Goal: Task Accomplishment & Management: Complete application form

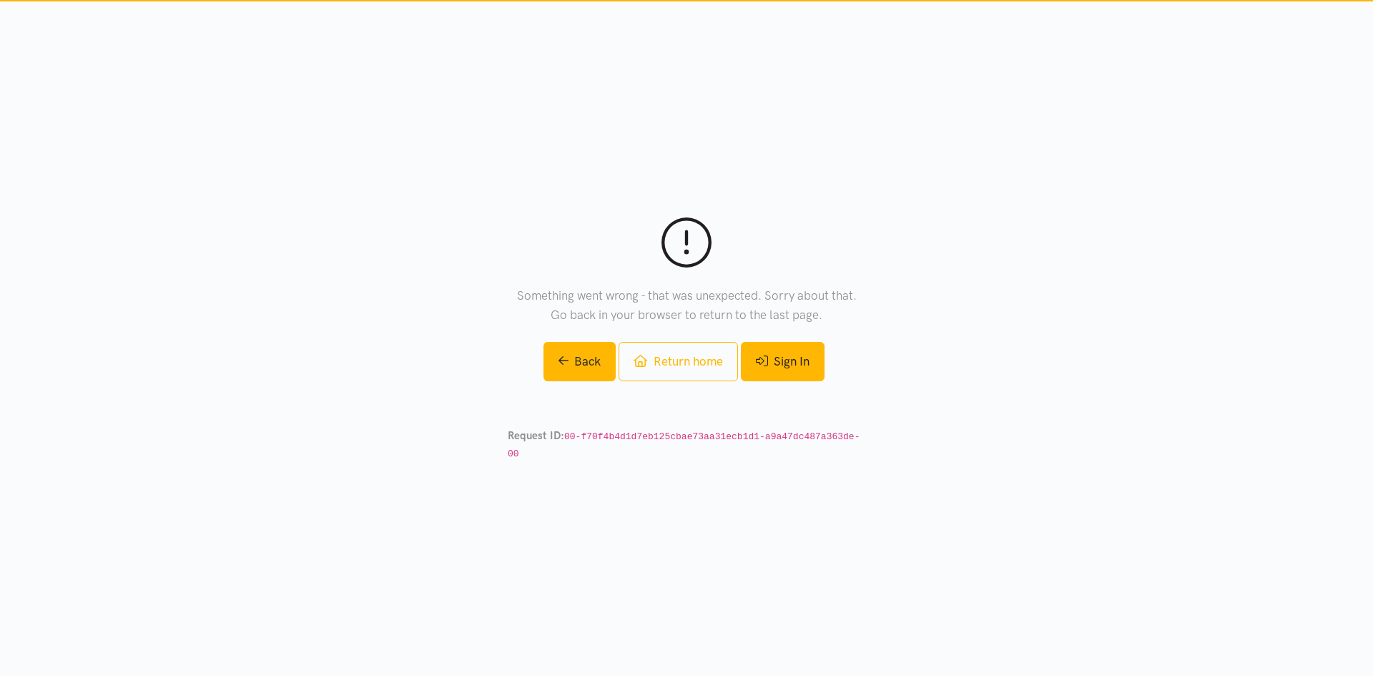
click at [784, 374] on link "Sign In" at bounding box center [783, 361] width 84 height 39
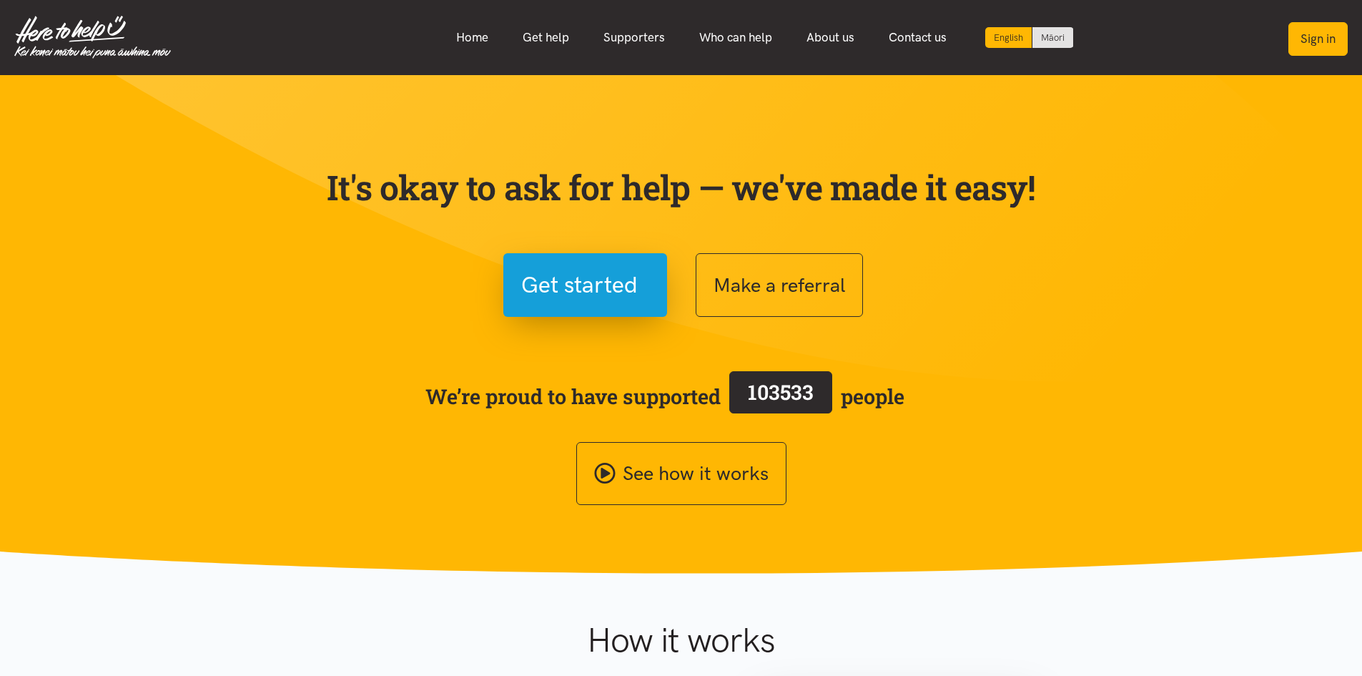
click at [1311, 47] on button "Sign in" at bounding box center [1317, 39] width 59 height 34
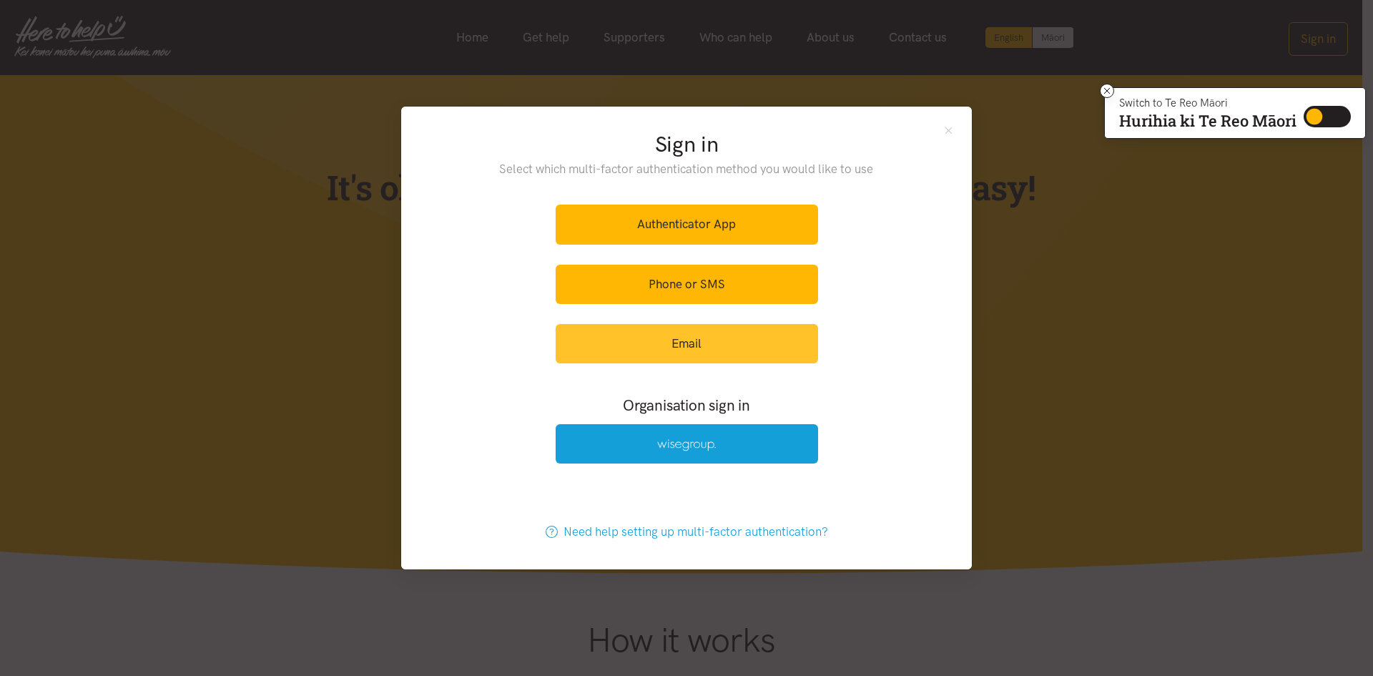
drag, startPoint x: 707, startPoint y: 349, endPoint x: 661, endPoint y: 353, distance: 46.0
click at [661, 353] on link "Email" at bounding box center [686, 343] width 262 height 39
click at [702, 350] on link "Email" at bounding box center [686, 343] width 262 height 39
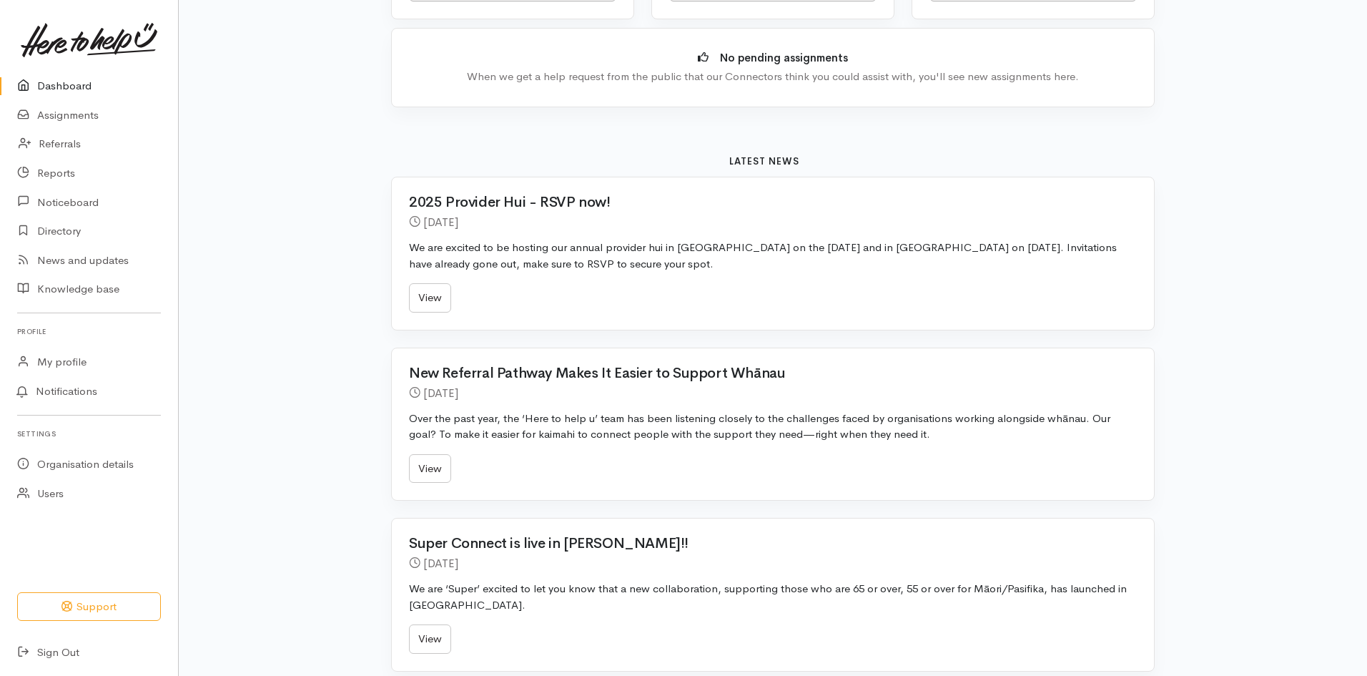
scroll to position [71, 0]
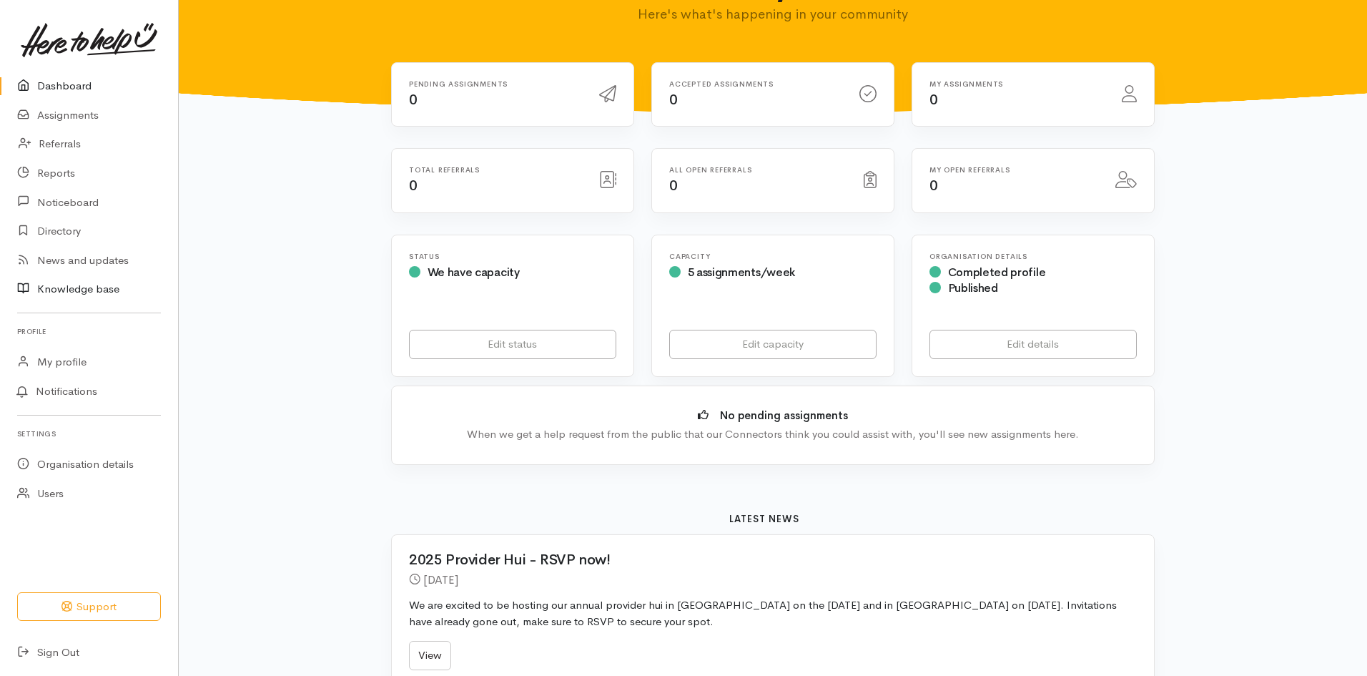
click at [55, 286] on link "Knowledge base" at bounding box center [89, 289] width 178 height 29
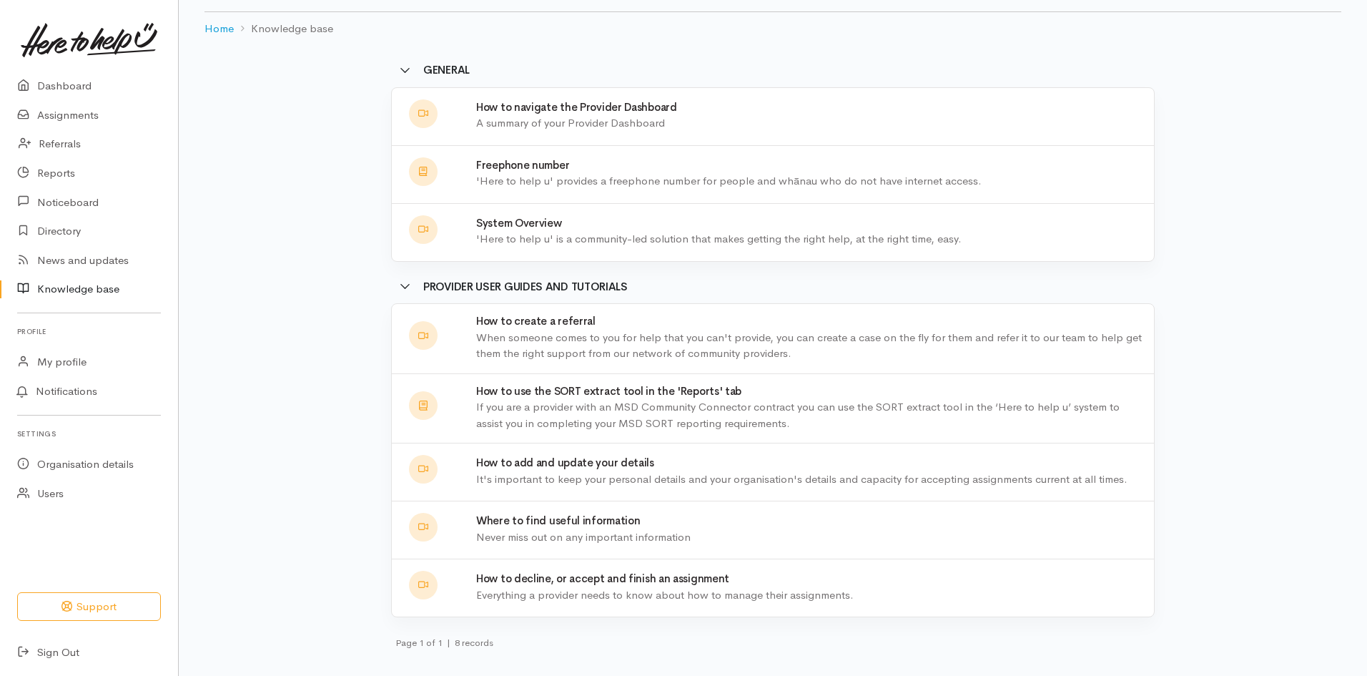
scroll to position [59, 0]
click at [57, 146] on link "Referrals" at bounding box center [89, 143] width 178 height 29
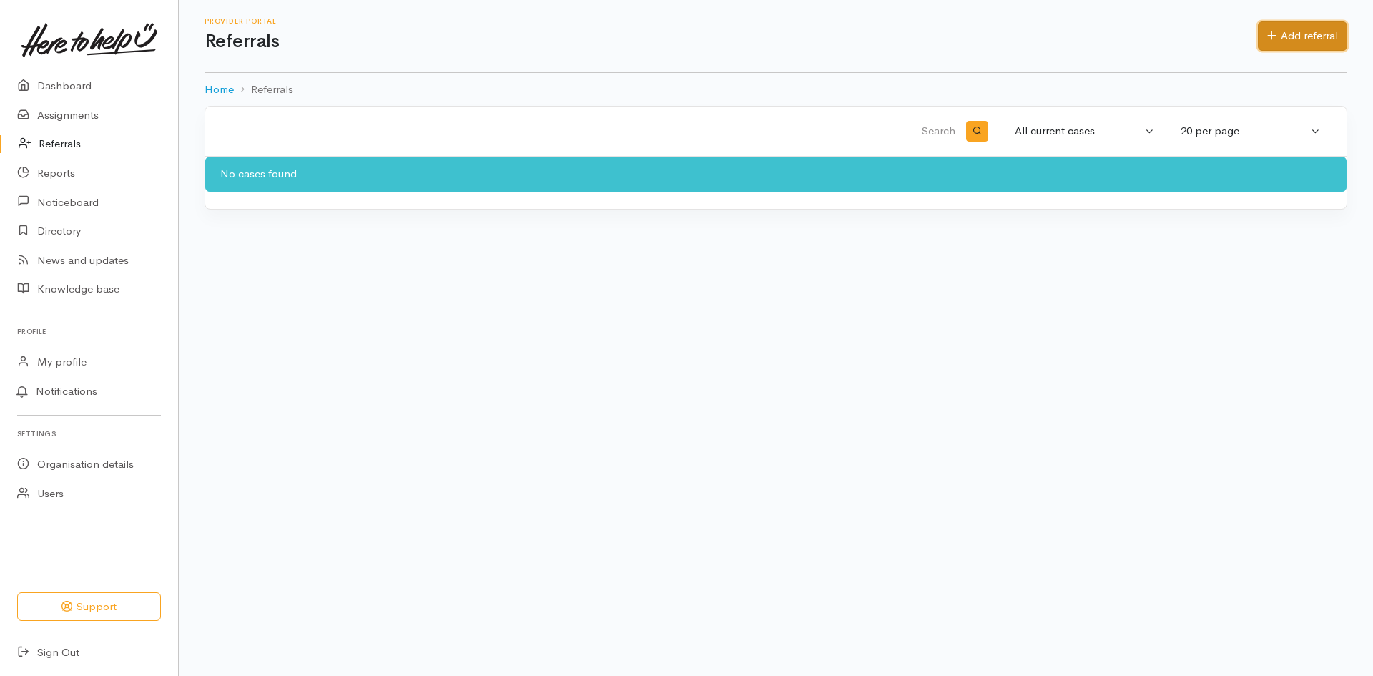
click at [1322, 31] on link "Add referral" at bounding box center [1302, 35] width 89 height 29
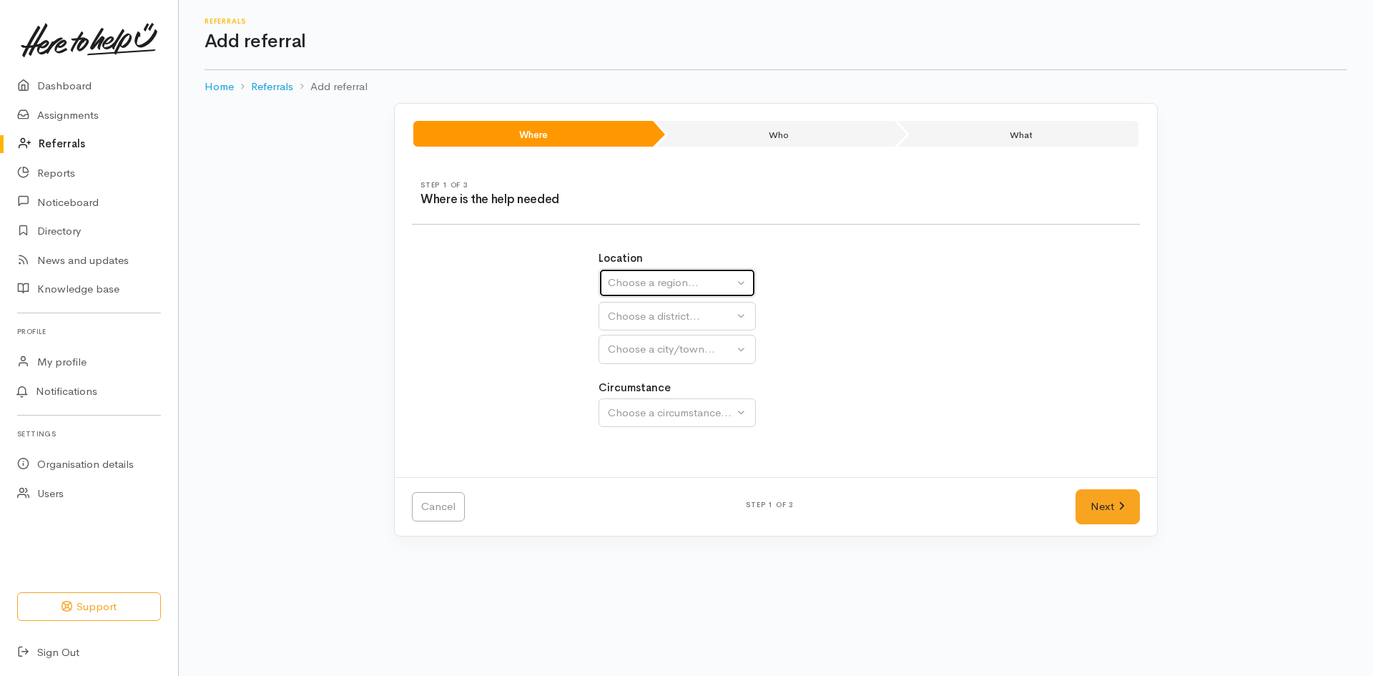
click at [710, 282] on div "Choose a region..." at bounding box center [671, 283] width 126 height 16
click at [646, 372] on span "Waikato" at bounding box center [672, 373] width 113 height 16
select select "3"
click at [646, 372] on div "Location Auckland Waikato Bay of Plenty Choose a region... Auckland Waikato Bay…" at bounding box center [776, 346] width 372 height 227
select select
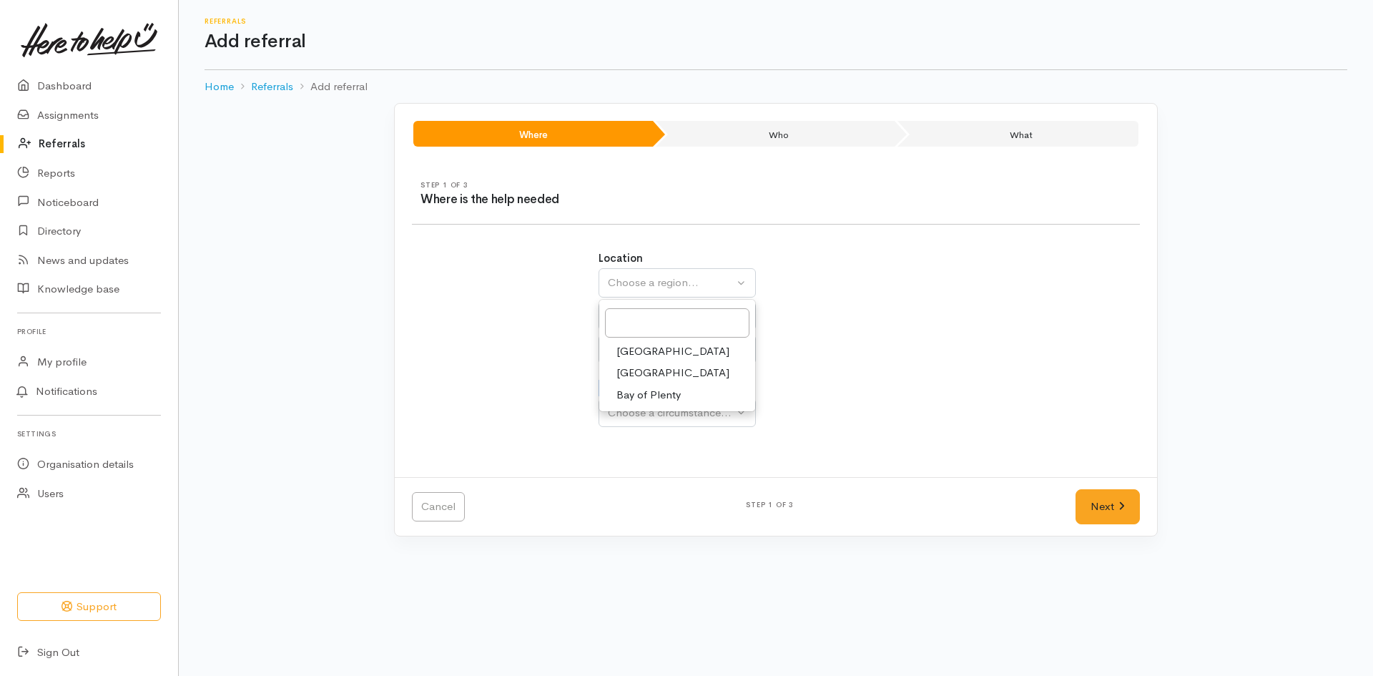
select select
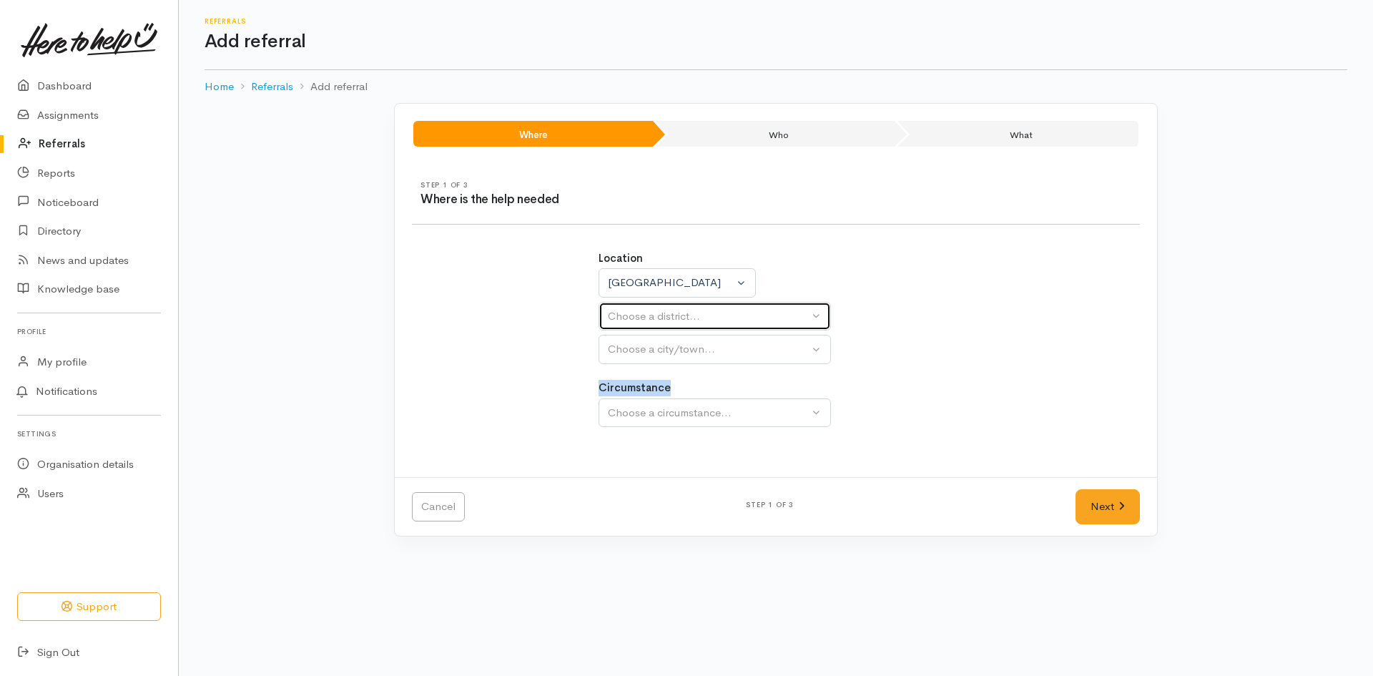
click at [698, 319] on div "Choose a district..." at bounding box center [708, 316] width 201 height 16
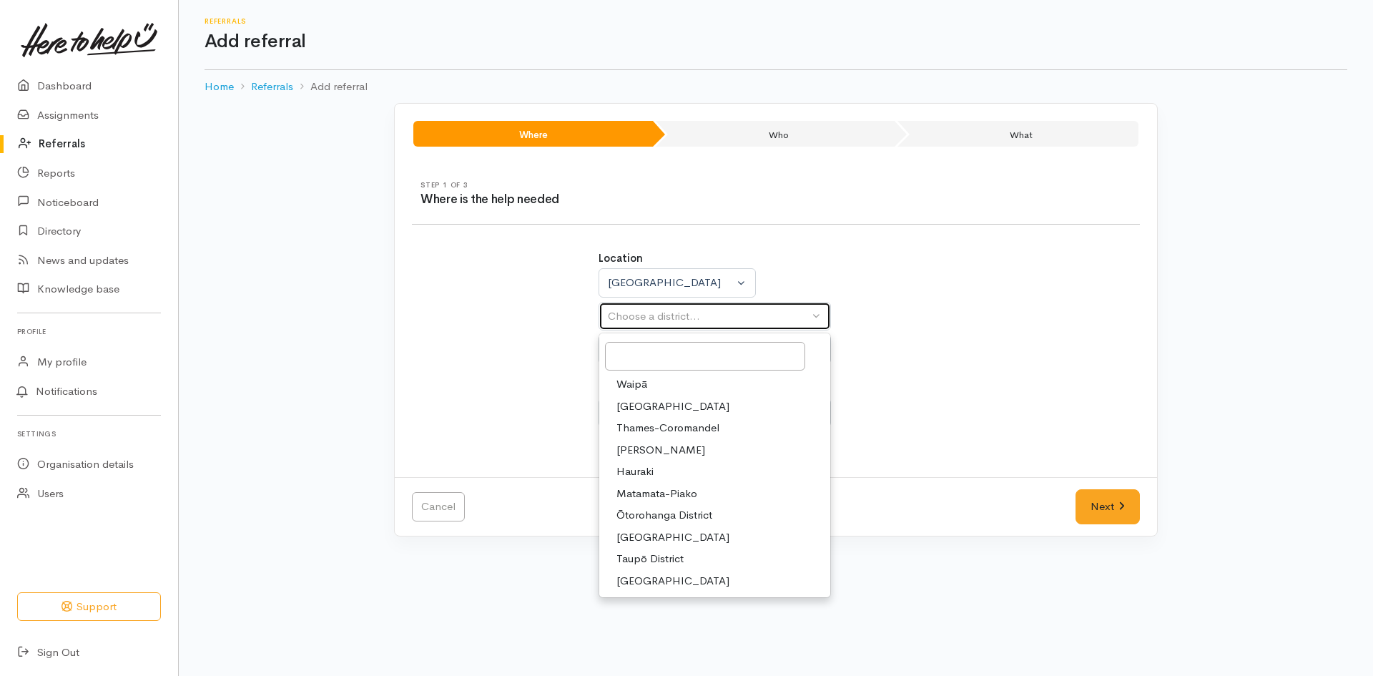
click at [698, 319] on div "Choose a district..." at bounding box center [708, 316] width 201 height 16
click at [646, 452] on span "Hamilton" at bounding box center [660, 450] width 89 height 16
select select "4"
select select
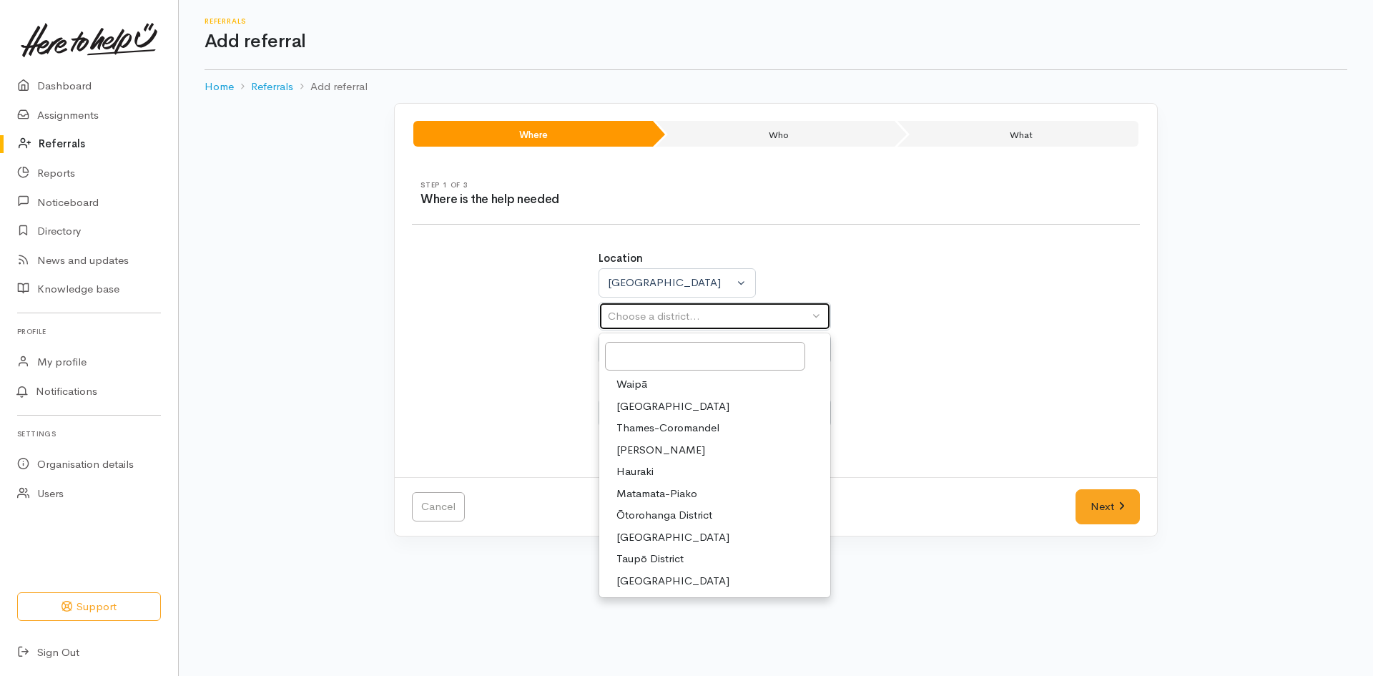
select select
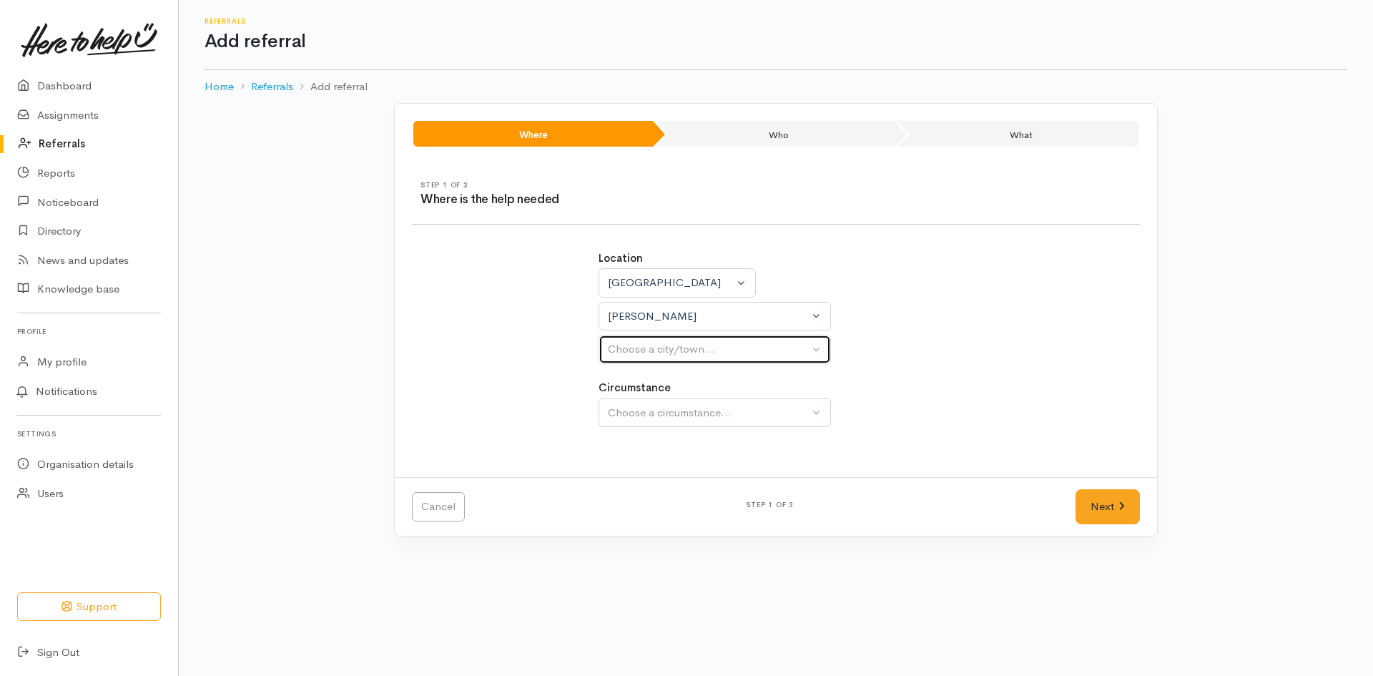
click at [694, 354] on div "Choose a city/town..." at bounding box center [708, 349] width 201 height 16
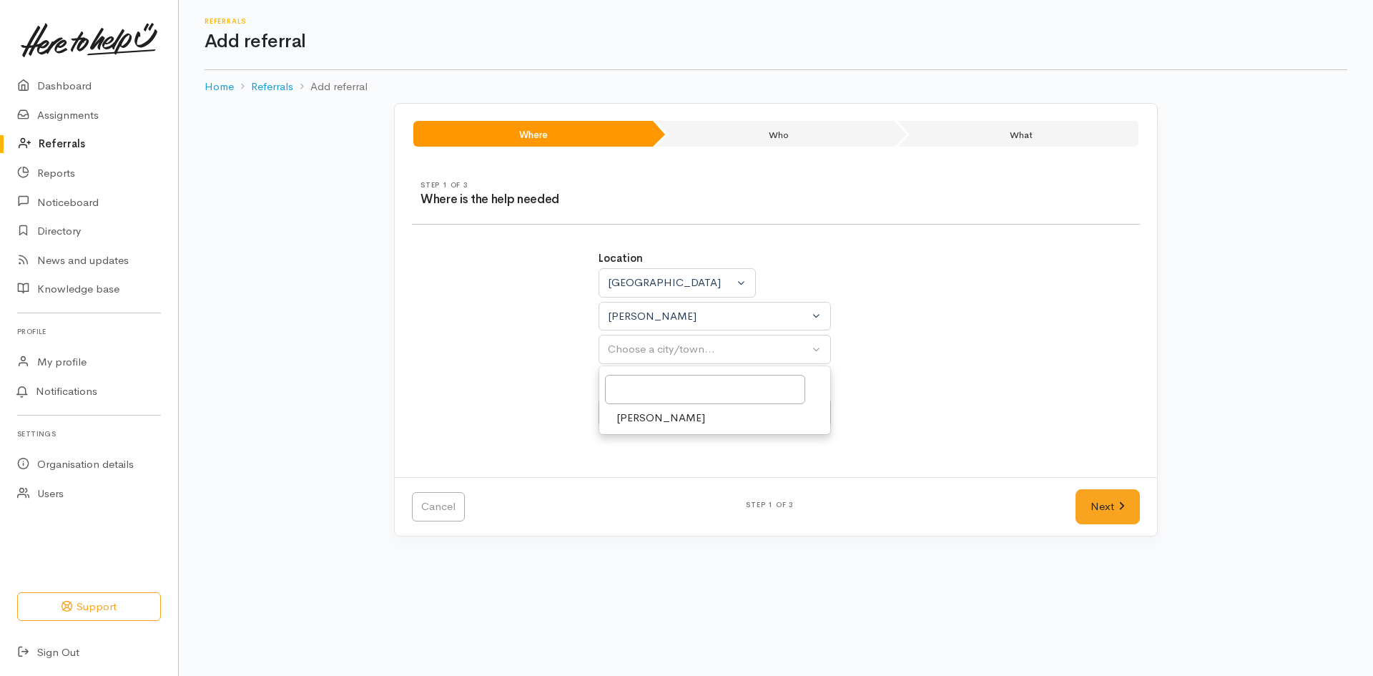
click at [660, 425] on link "Hamilton" at bounding box center [714, 418] width 231 height 22
select select "1"
drag, startPoint x: 714, startPoint y: 418, endPoint x: 665, endPoint y: 419, distance: 49.4
click at [665, 419] on div "Choose a circumstance..." at bounding box center [708, 413] width 201 height 16
click at [938, 329] on div "Location Auckland Waikato Bay of Plenty Waikato Auckland Waikato Bay of Plenty …" at bounding box center [775, 307] width 355 height 114
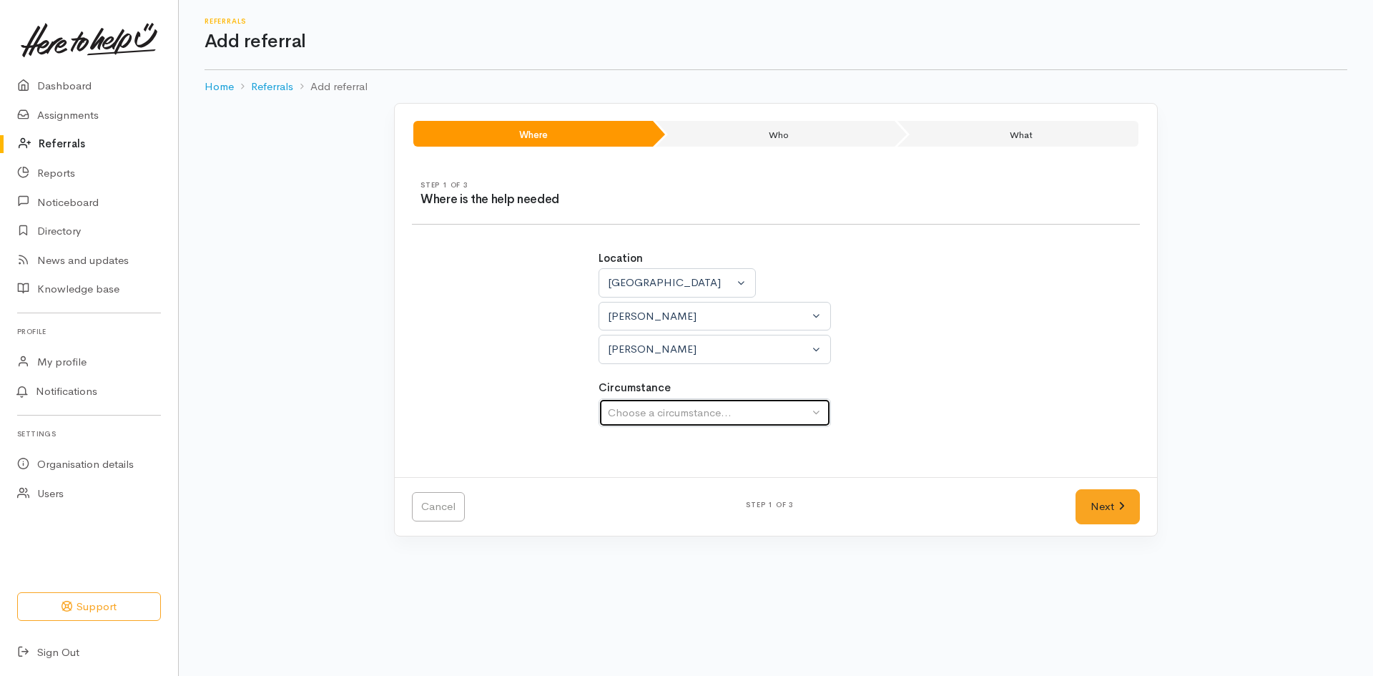
drag, startPoint x: 756, startPoint y: 415, endPoint x: 711, endPoint y: 418, distance: 45.1
click at [711, 418] on div "Choose a circumstance..." at bounding box center [708, 413] width 201 height 16
click at [667, 487] on span "Community" at bounding box center [643, 481] width 54 height 16
select select "2"
click at [1101, 504] on link "Next" at bounding box center [1107, 506] width 64 height 35
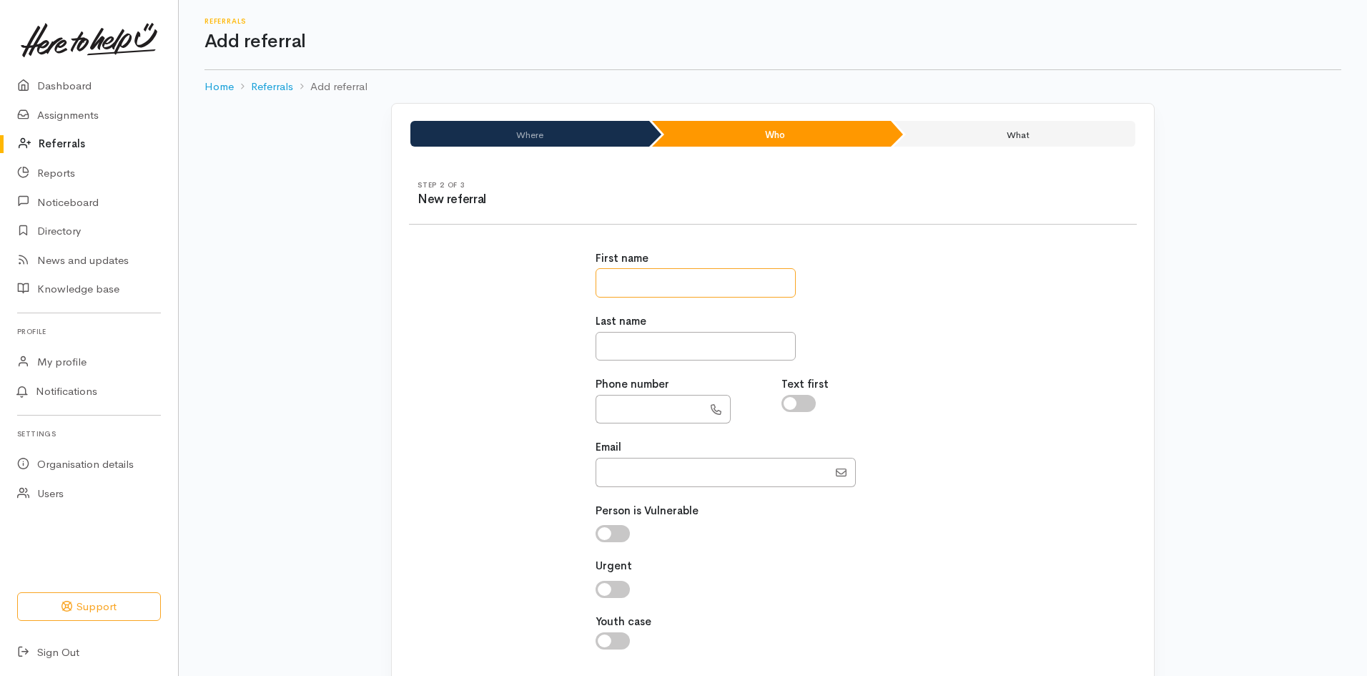
click at [696, 281] on input "text" at bounding box center [696, 282] width 200 height 29
type input "*******"
type input "****"
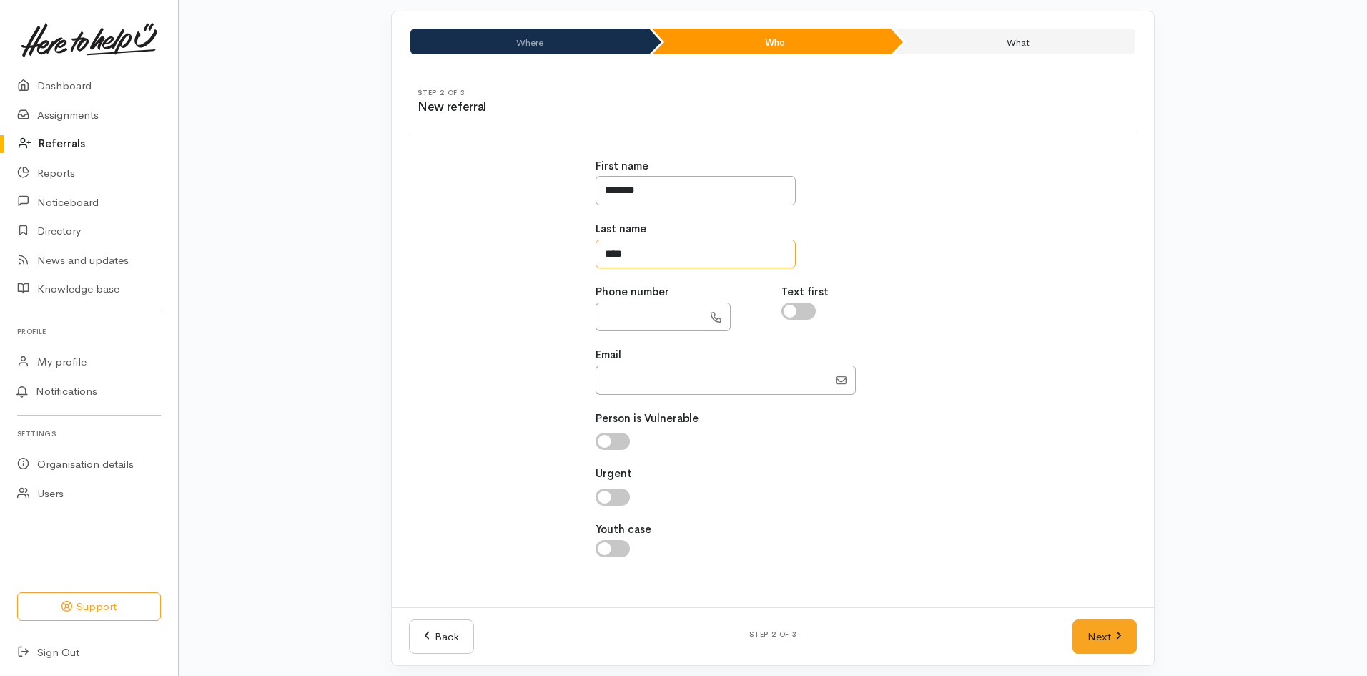
scroll to position [99, 0]
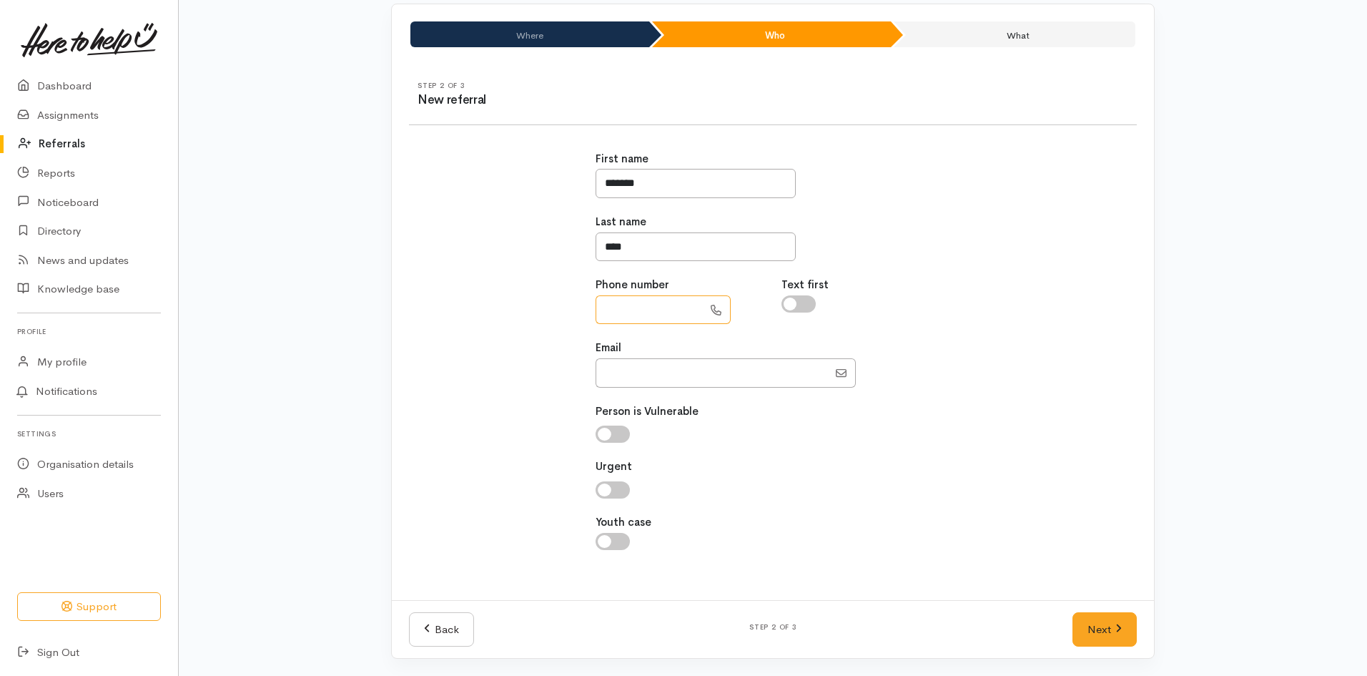
click at [616, 312] on input "text" at bounding box center [649, 309] width 107 height 29
type input "**********"
click at [797, 308] on input "checkbox" at bounding box center [798, 303] width 34 height 17
checkbox input "true"
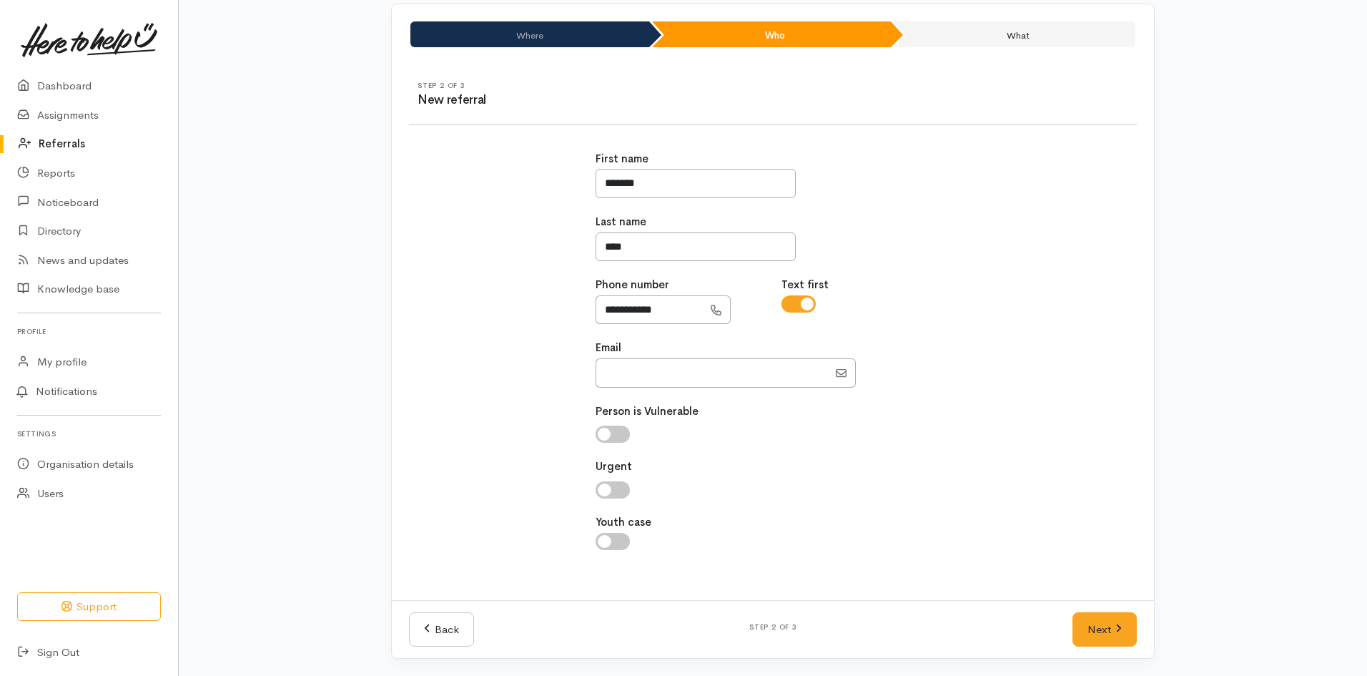
click at [615, 433] on input "checkbox" at bounding box center [613, 433] width 34 height 17
checkbox input "true"
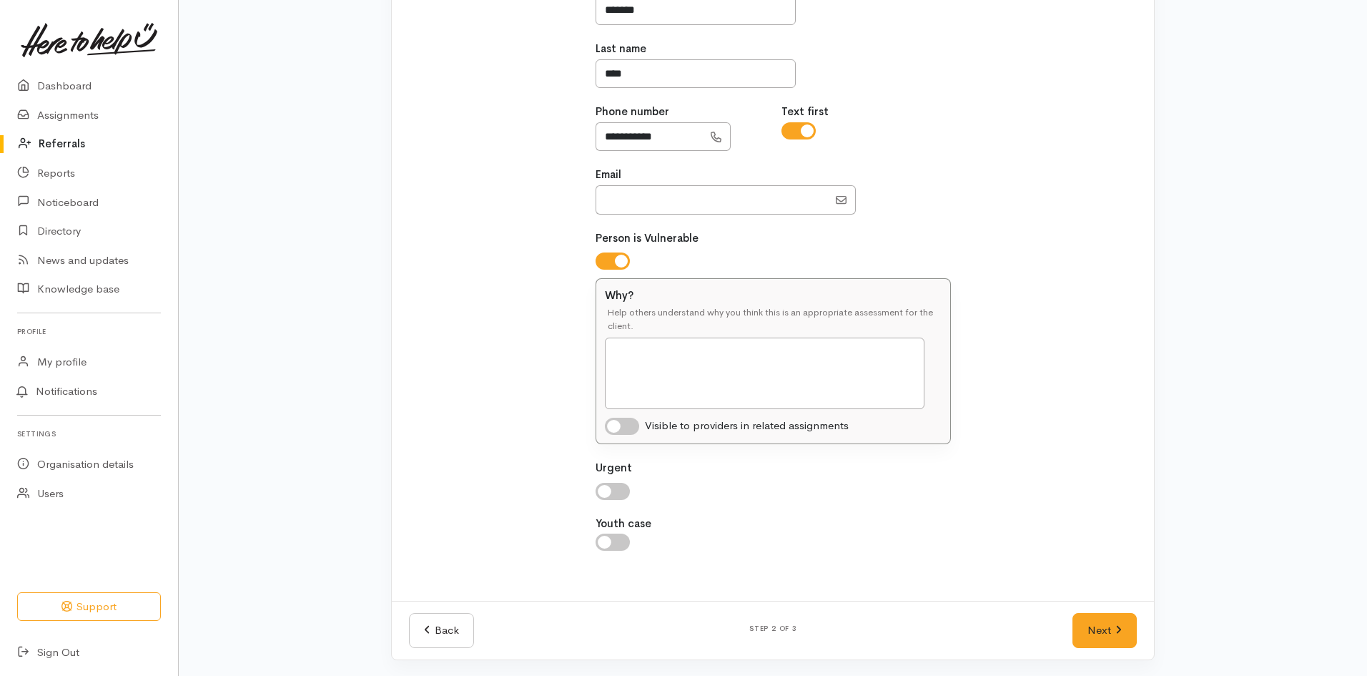
scroll to position [274, 0]
type textarea "Disability."
click at [1093, 624] on link "Next" at bounding box center [1104, 628] width 64 height 35
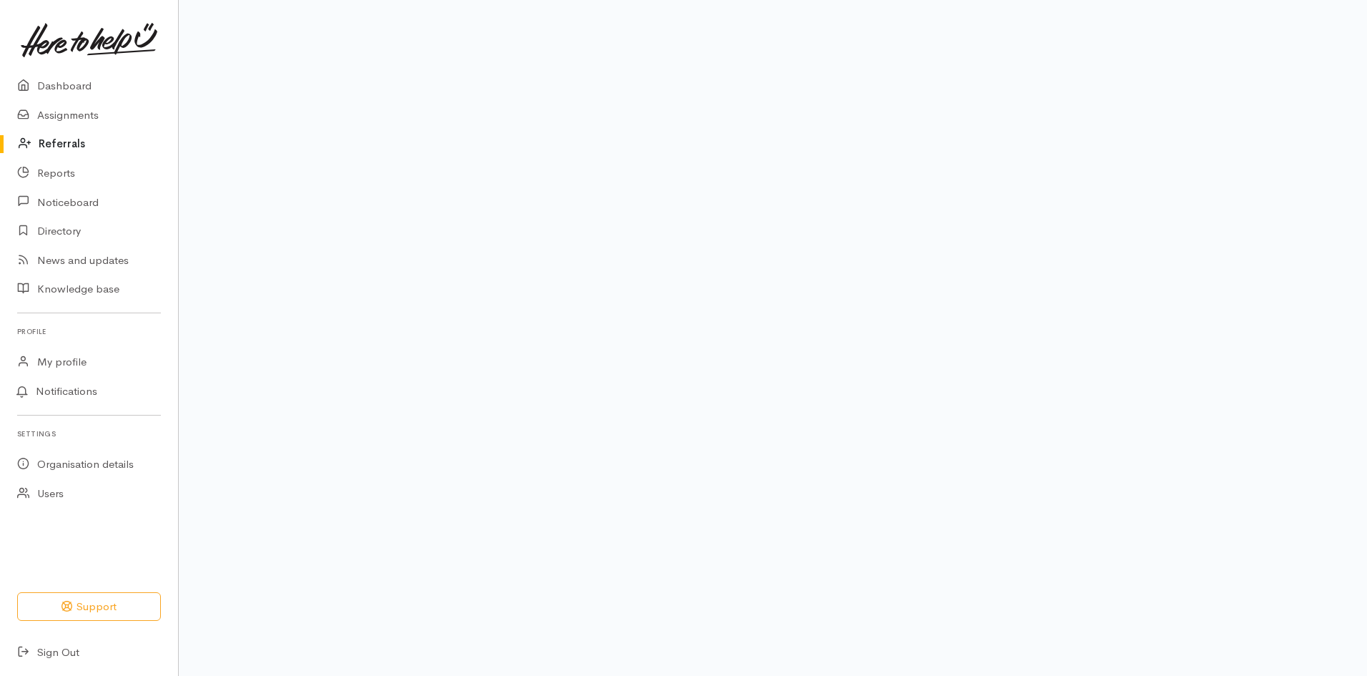
click at [1093, 624] on link "Next" at bounding box center [1104, 628] width 64 height 35
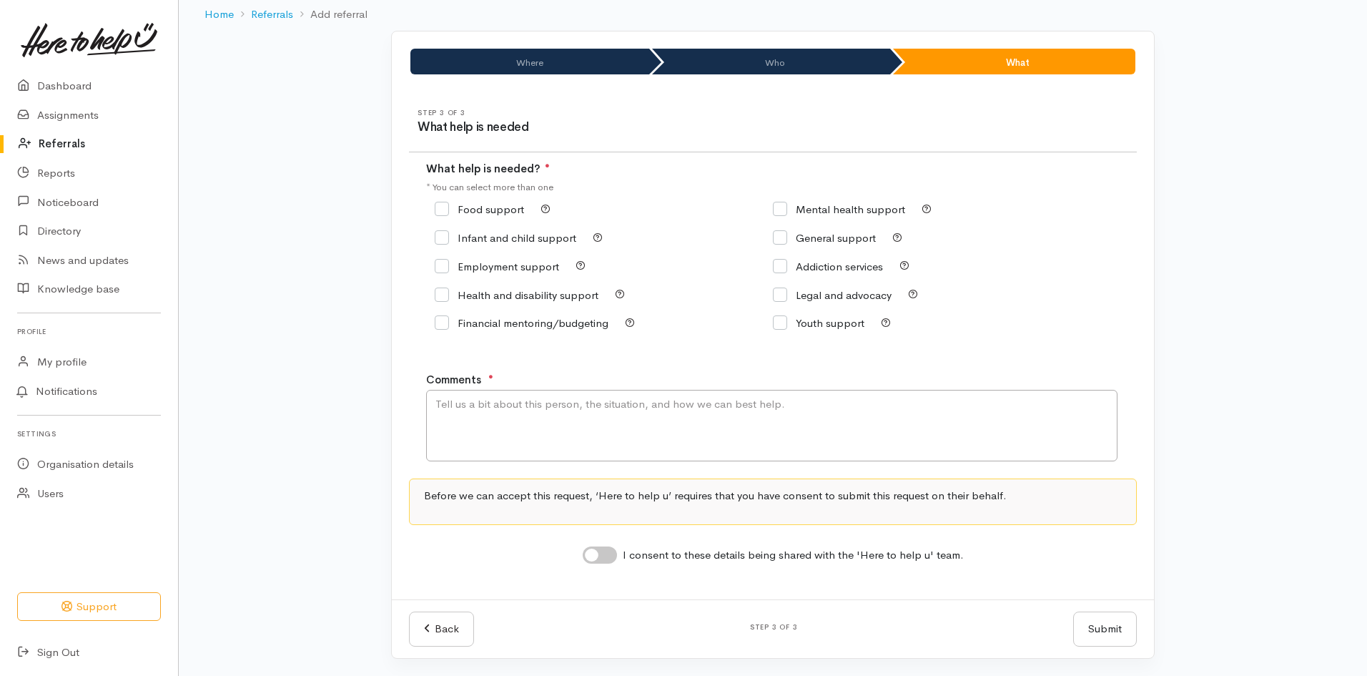
click at [448, 213] on input "Food support" at bounding box center [479, 209] width 89 height 11
click at [443, 213] on input "Food support" at bounding box center [479, 209] width 89 height 11
checkbox input "true"
click at [568, 406] on textarea "Comments" at bounding box center [771, 425] width 691 height 71
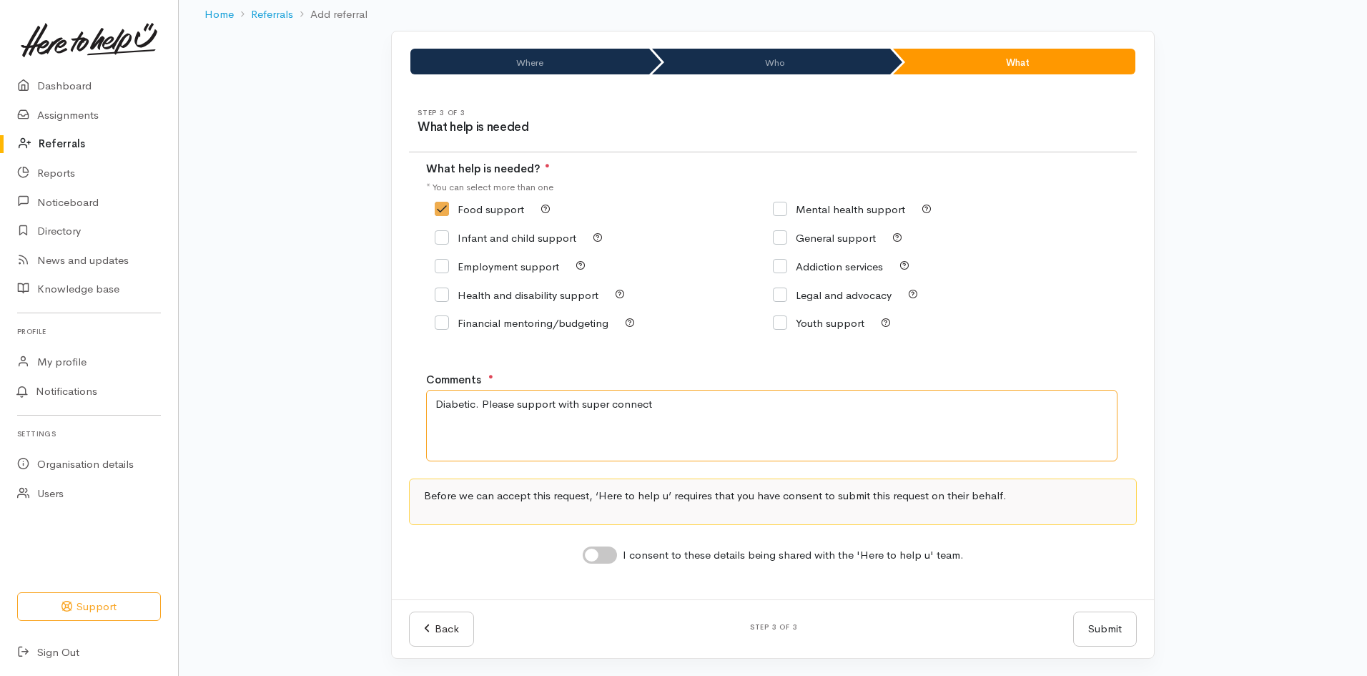
type textarea "Diabetic. Please support with super connect"
click at [612, 560] on input "I consent to these details being shared with the 'Here to help u' team." at bounding box center [600, 554] width 34 height 17
click at [600, 558] on input "I consent to these details being shared with the 'Here to help u' team." at bounding box center [600, 554] width 34 height 17
checkbox input "true"
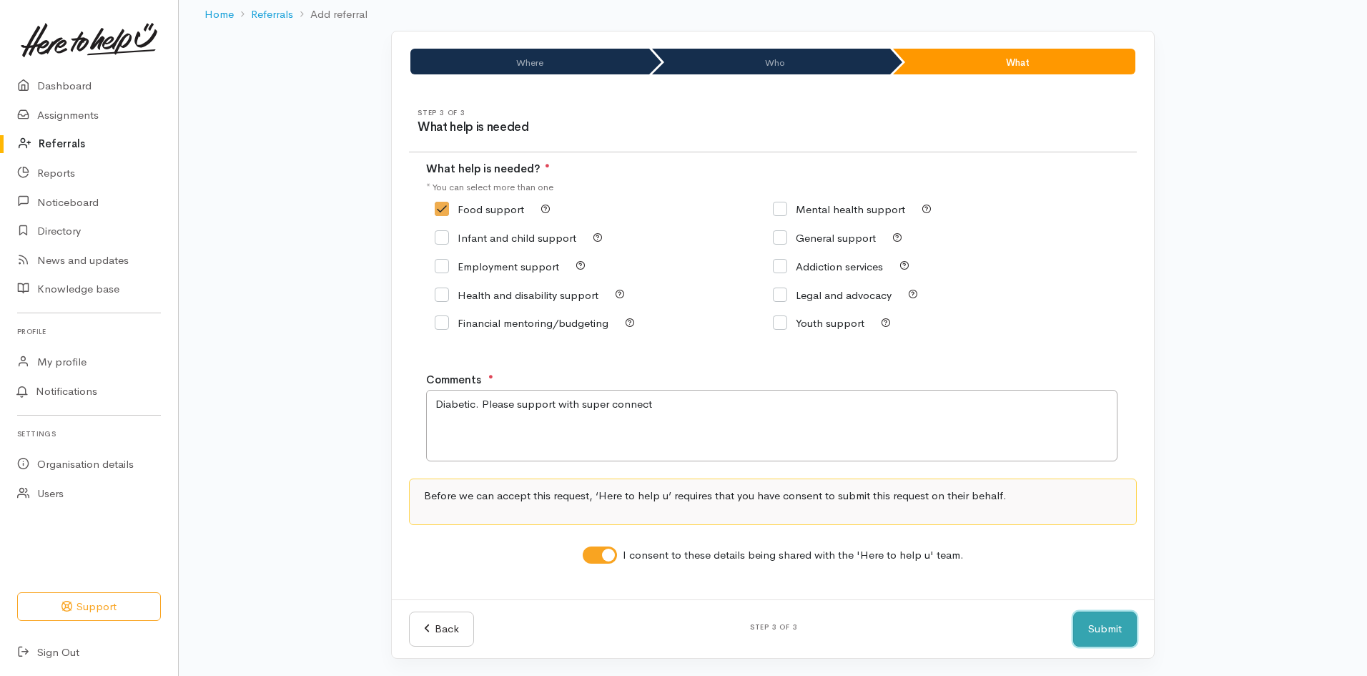
click at [1105, 628] on button "Submit" at bounding box center [1105, 628] width 64 height 35
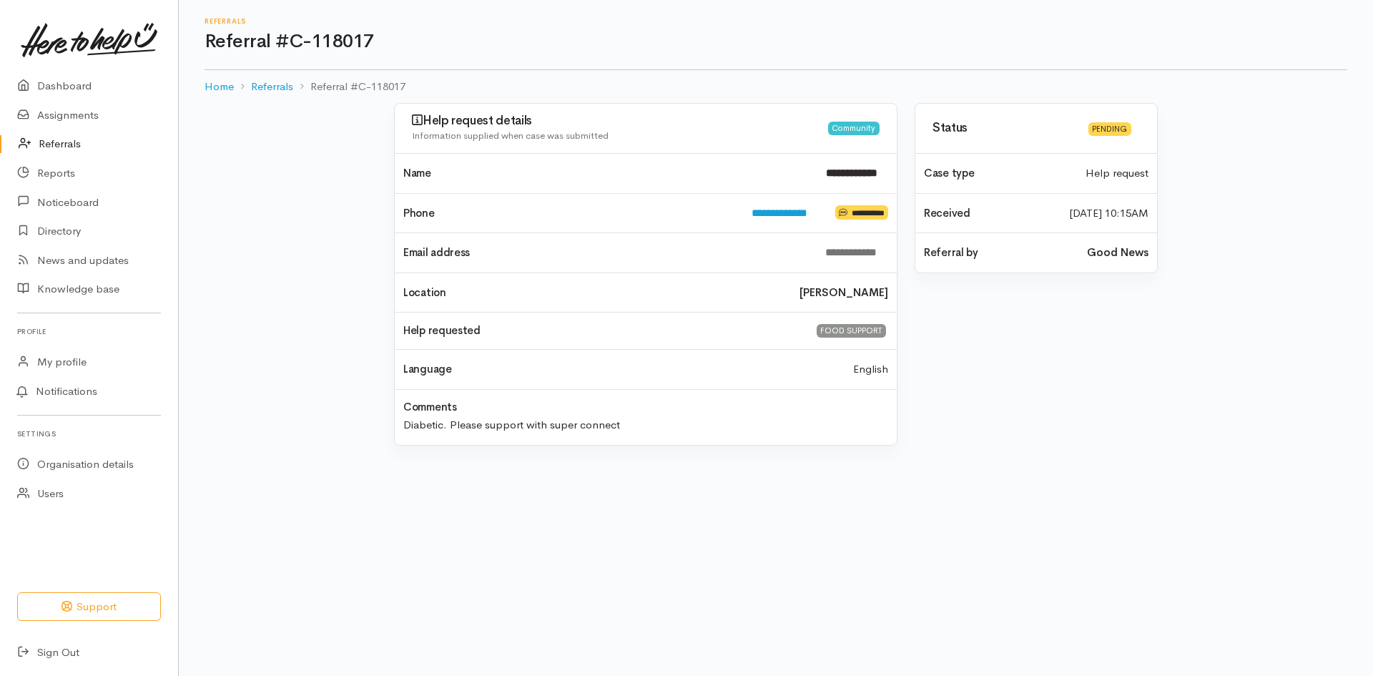
click at [64, 139] on link "Referrals" at bounding box center [89, 143] width 178 height 29
